Goal: Subscribe to service/newsletter

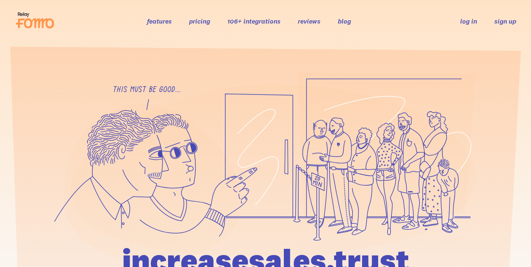
click at [503, 20] on link "sign up" at bounding box center [506, 21] width 22 height 9
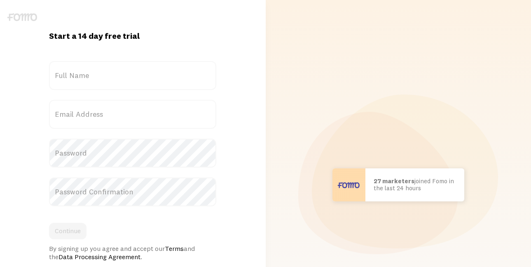
click at [197, 75] on label "Full Name" at bounding box center [132, 75] width 167 height 29
click at [197, 75] on input "Full Name" at bounding box center [132, 75] width 167 height 29
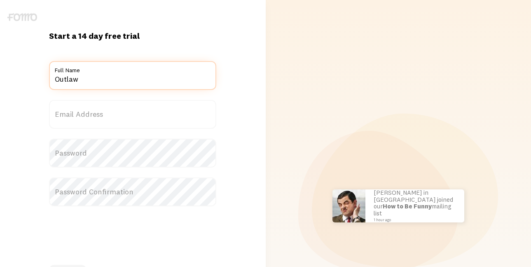
type input "Outlaw"
click at [183, 119] on label "Email Address" at bounding box center [132, 114] width 167 height 29
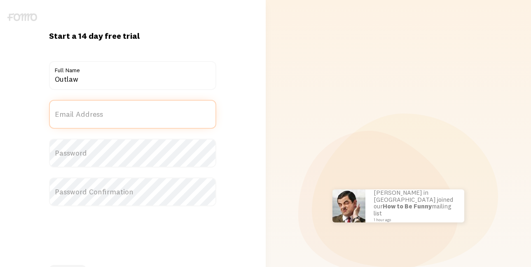
click at [183, 119] on input "Email Address" at bounding box center [132, 114] width 167 height 29
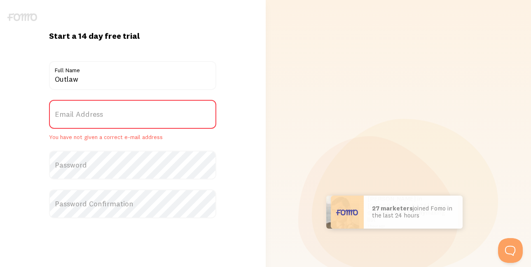
drag, startPoint x: 120, startPoint y: 112, endPoint x: 104, endPoint y: 118, distance: 16.5
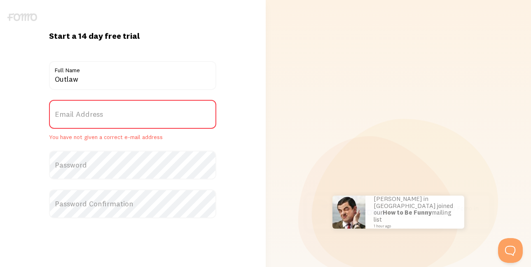
drag, startPoint x: 104, startPoint y: 118, endPoint x: 92, endPoint y: 114, distance: 13.2
click at [92, 114] on label "Email Address" at bounding box center [132, 114] width 167 height 29
click at [92, 114] on input "Email Address" at bounding box center [132, 114] width 167 height 29
drag, startPoint x: 91, startPoint y: 114, endPoint x: 81, endPoint y: 117, distance: 10.4
click at [81, 117] on label "Email Address" at bounding box center [132, 114] width 167 height 29
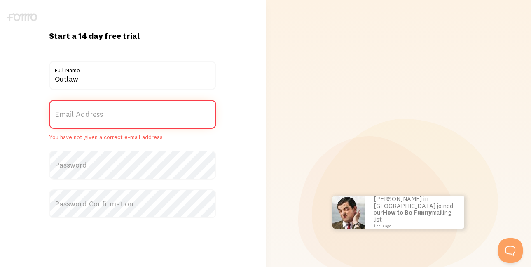
click at [81, 117] on input "Email Address" at bounding box center [132, 114] width 167 height 29
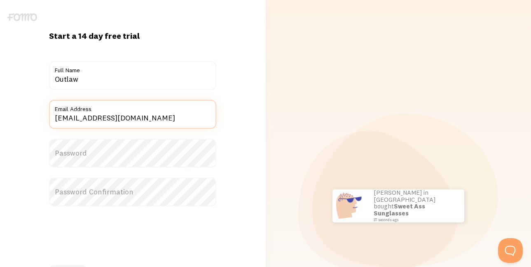
type input "deborahwendling0@gmail.com"
click at [68, 161] on label "Password" at bounding box center [132, 152] width 167 height 29
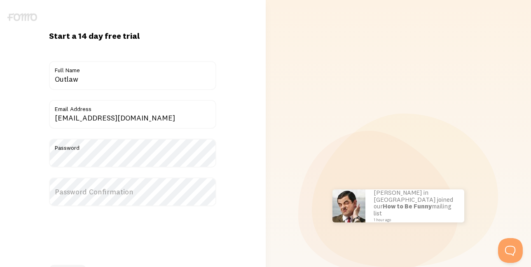
click at [69, 197] on label "Password Confirmation" at bounding box center [132, 191] width 167 height 29
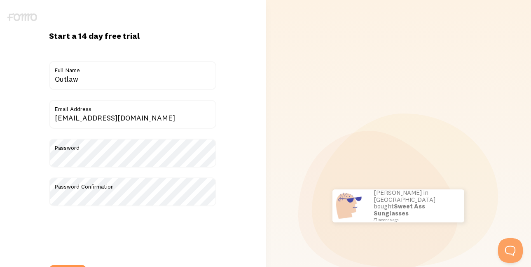
scroll to position [41, 0]
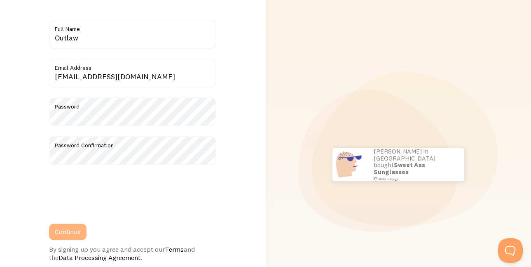
click at [79, 235] on button "Continue" at bounding box center [68, 231] width 38 height 16
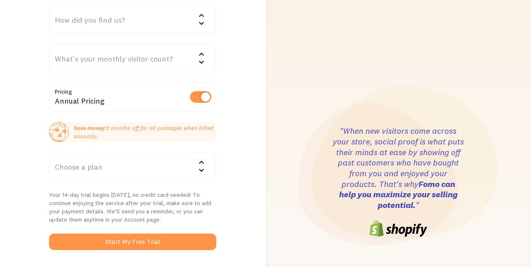
click at [193, 164] on div "Choose a plan" at bounding box center [132, 166] width 167 height 29
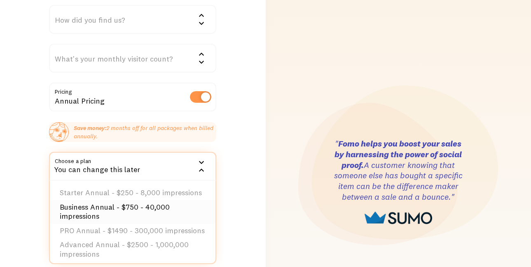
click at [156, 200] on li "Business Annual - $750 - 40,000 impressions" at bounding box center [133, 211] width 166 height 23
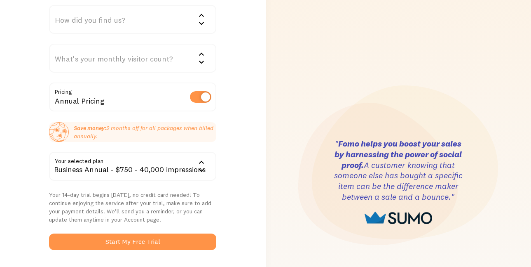
scroll to position [27, 0]
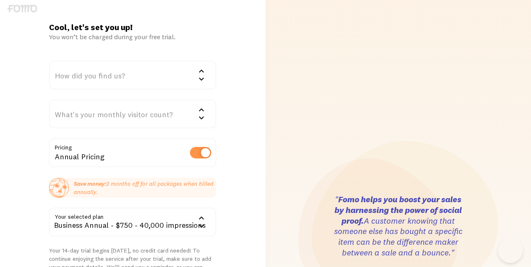
click at [124, 147] on form "How did you find us? We'd love to know! Google Word of mouth Advertisement Comp…" at bounding box center [132, 183] width 167 height 245
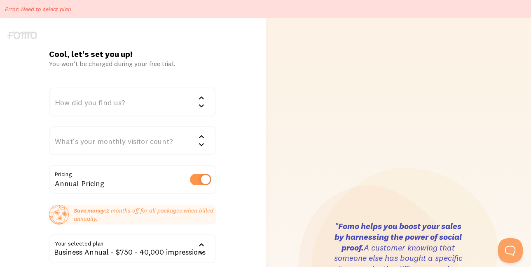
scroll to position [0, 0]
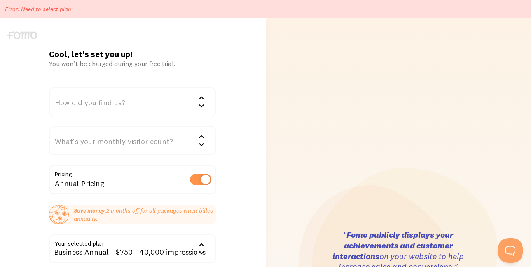
click at [146, 146] on div "What's your monthly visitor count?" at bounding box center [132, 140] width 167 height 29
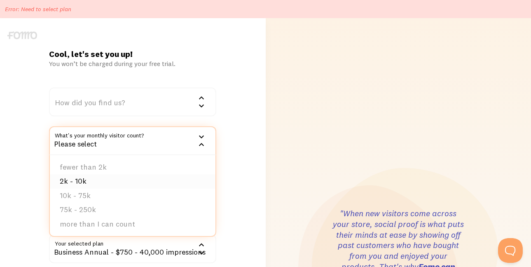
click at [97, 182] on li "2k - 10k" at bounding box center [133, 181] width 166 height 14
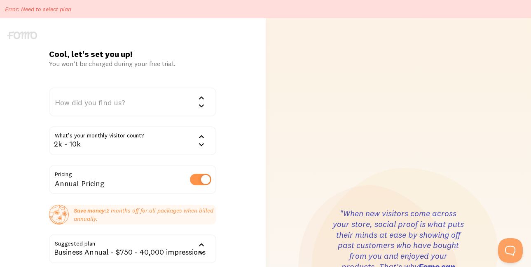
click at [137, 108] on div "How did you find us?" at bounding box center [132, 101] width 167 height 29
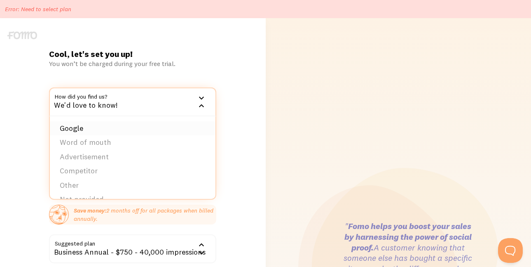
click at [127, 124] on li "Google" at bounding box center [133, 128] width 166 height 14
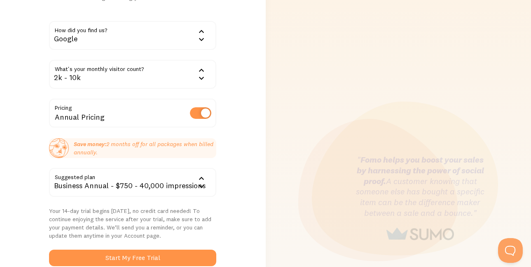
scroll to position [124, 0]
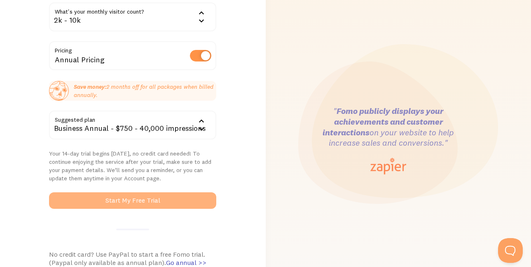
click at [140, 195] on button "Start My Free Trial" at bounding box center [132, 200] width 167 height 16
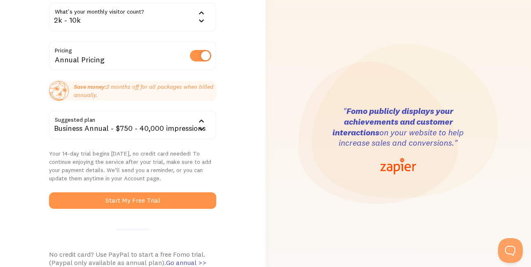
scroll to position [244, 0]
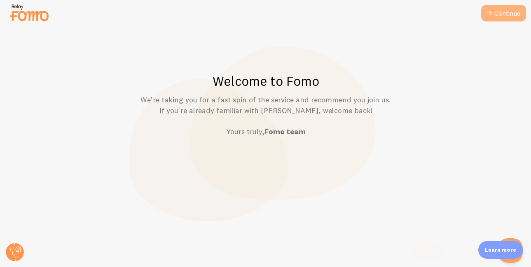
click at [504, 13] on link "Continue" at bounding box center [503, 13] width 45 height 16
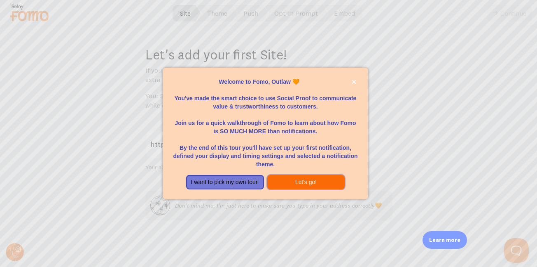
click at [293, 177] on button "Let's go!" at bounding box center [306, 182] width 78 height 15
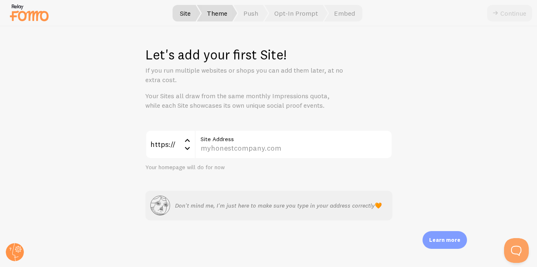
click at [216, 16] on span "Theme" at bounding box center [217, 13] width 40 height 16
